Goal: Find specific page/section: Find specific page/section

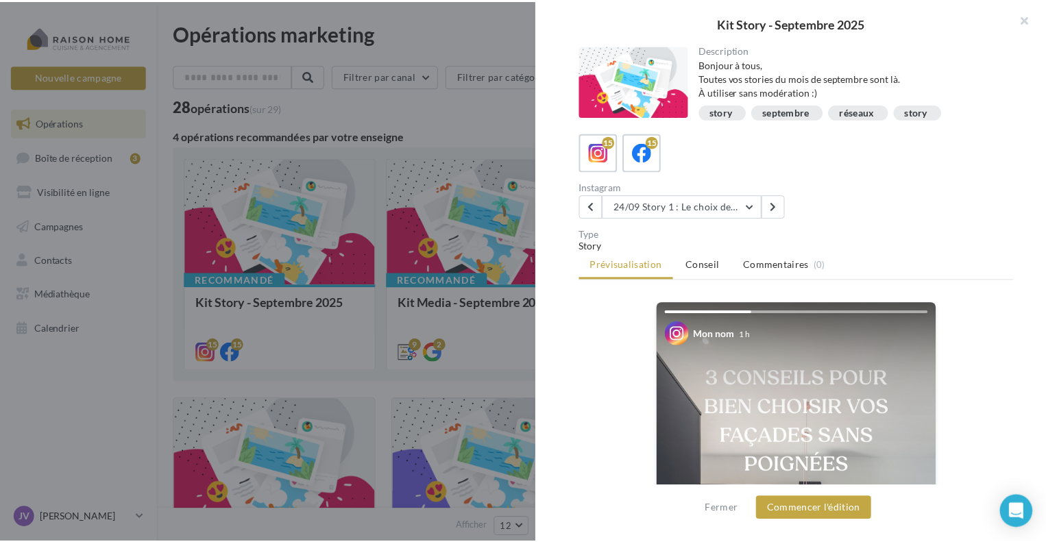
scroll to position [321, 0]
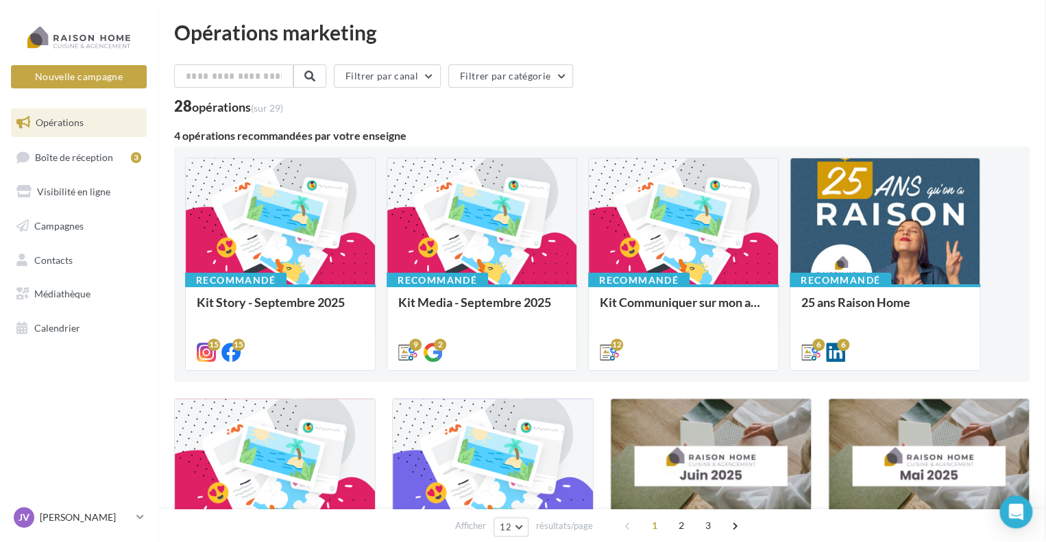
click at [78, 217] on link "Campagnes" at bounding box center [78, 226] width 141 height 29
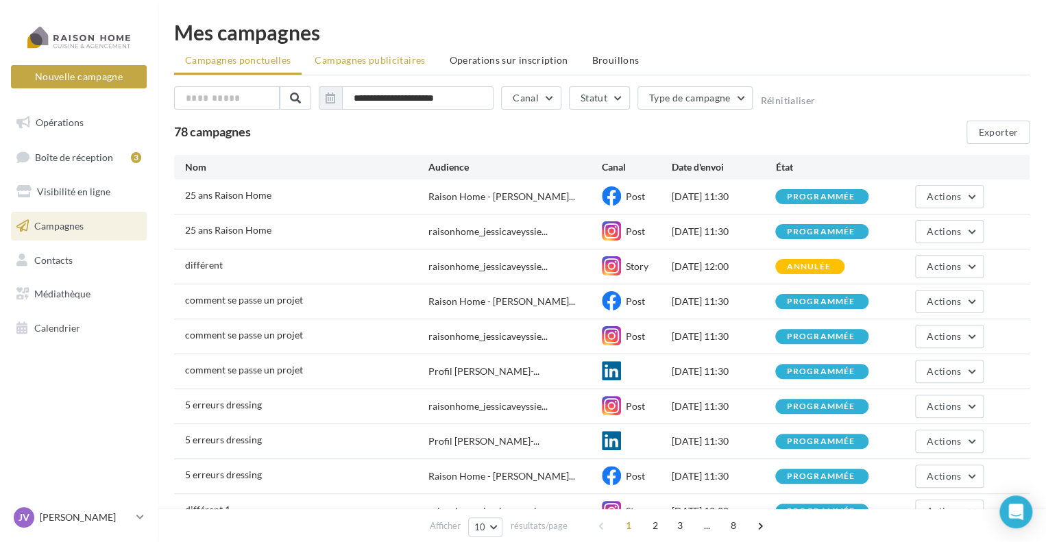
click at [386, 67] on li "Campagnes publicitaires" at bounding box center [370, 60] width 132 height 25
